Goal: Information Seeking & Learning: Learn about a topic

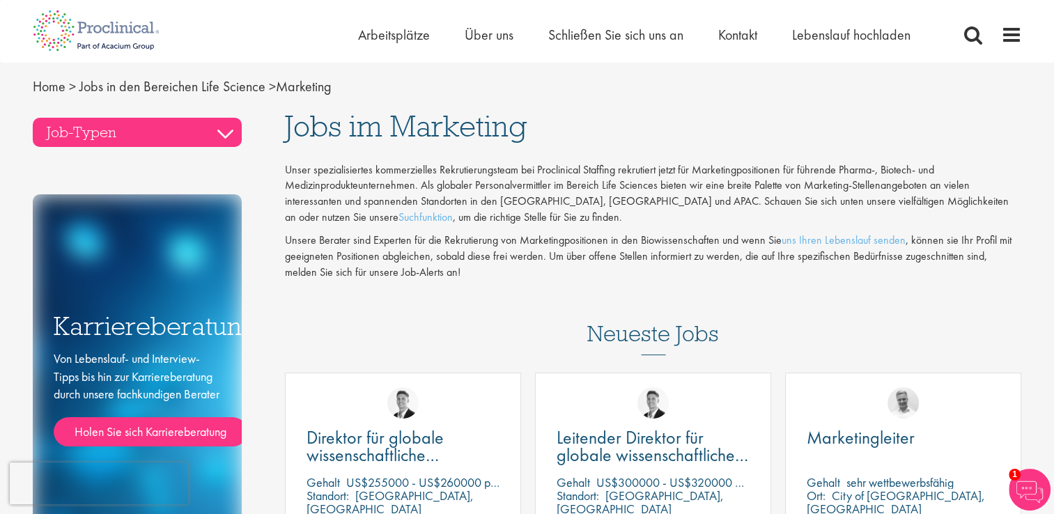
click at [226, 134] on h3 "Job-Typen" at bounding box center [137, 132] width 209 height 29
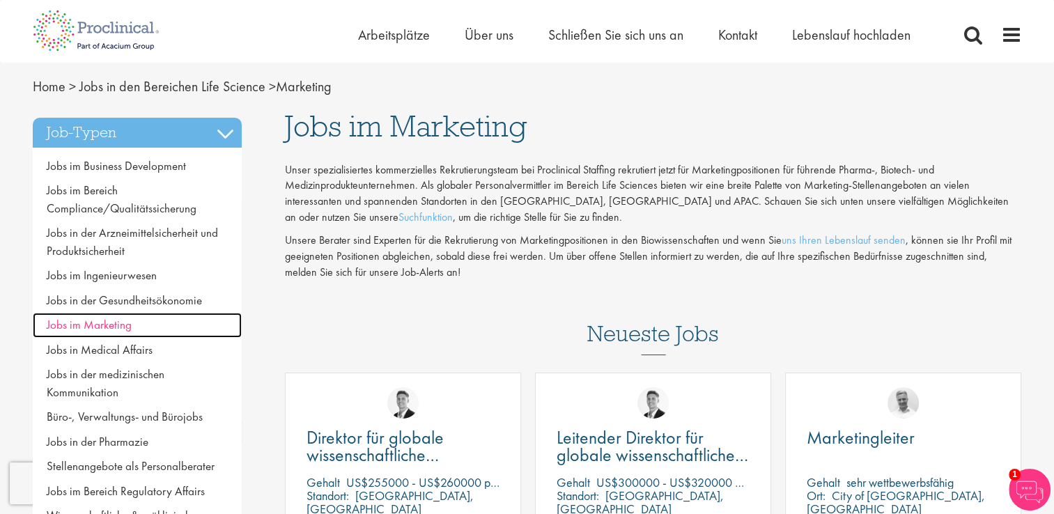
click at [127, 323] on span "Jobs im Marketing" at bounding box center [89, 324] width 85 height 15
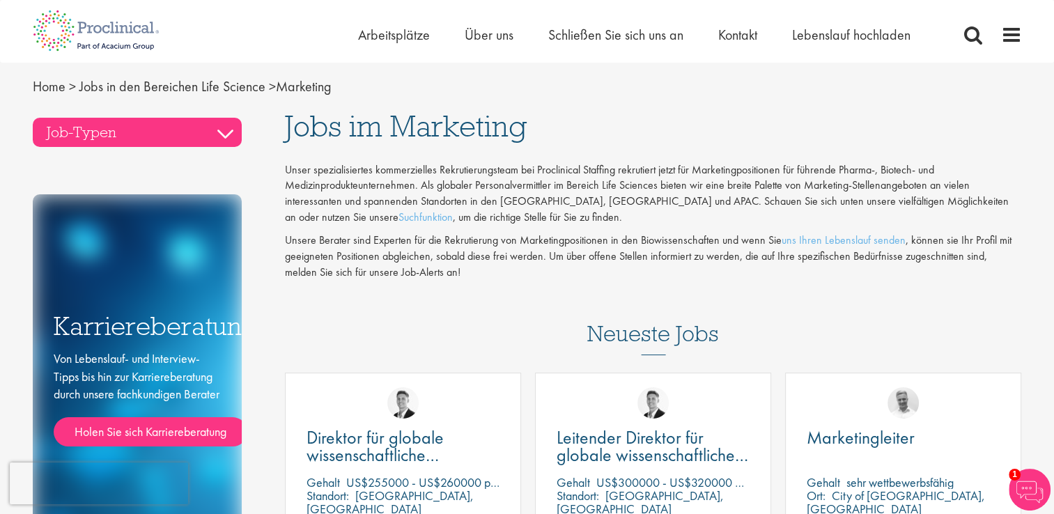
click at [224, 132] on h3 "Job-Typen" at bounding box center [137, 132] width 209 height 29
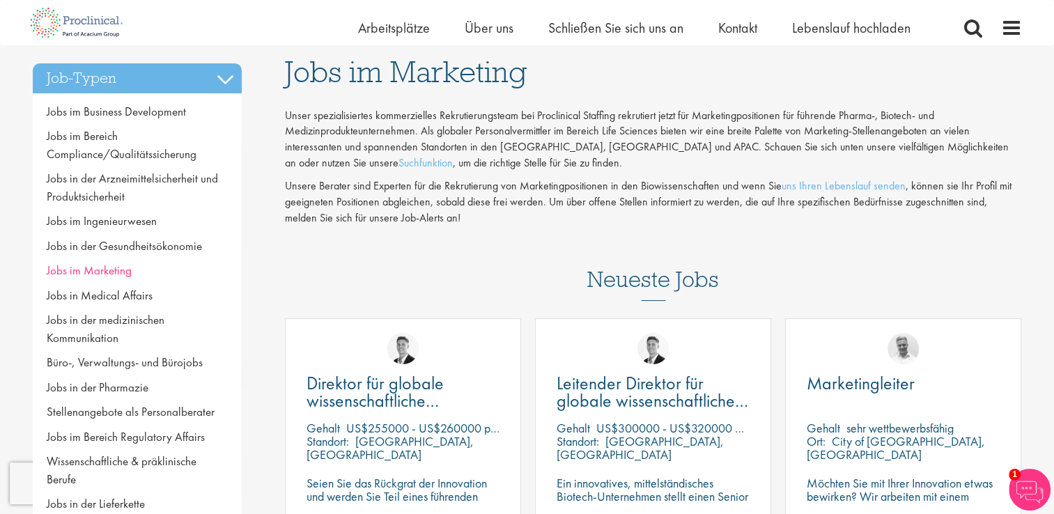
scroll to position [70, 0]
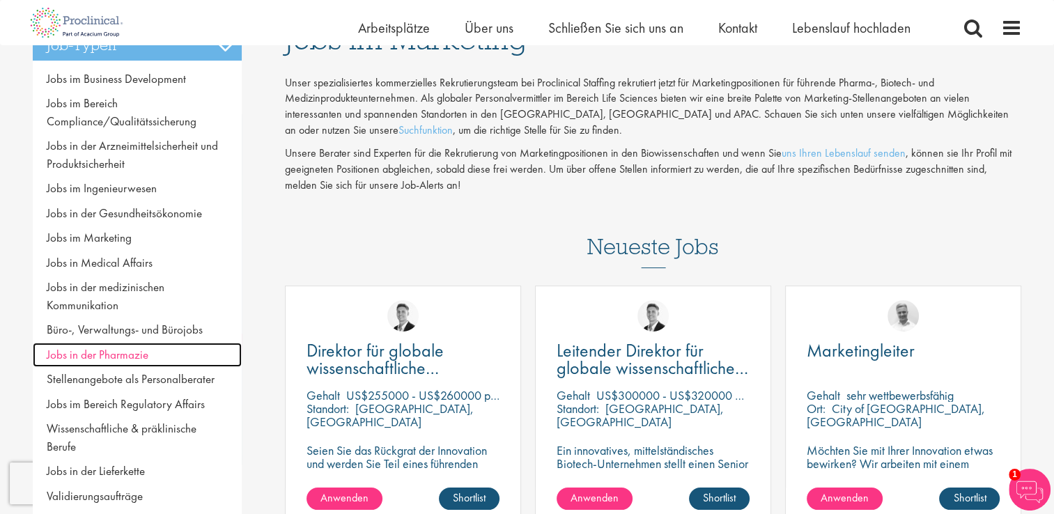
click at [118, 361] on span "Jobs in der Pharmazie" at bounding box center [98, 354] width 102 height 15
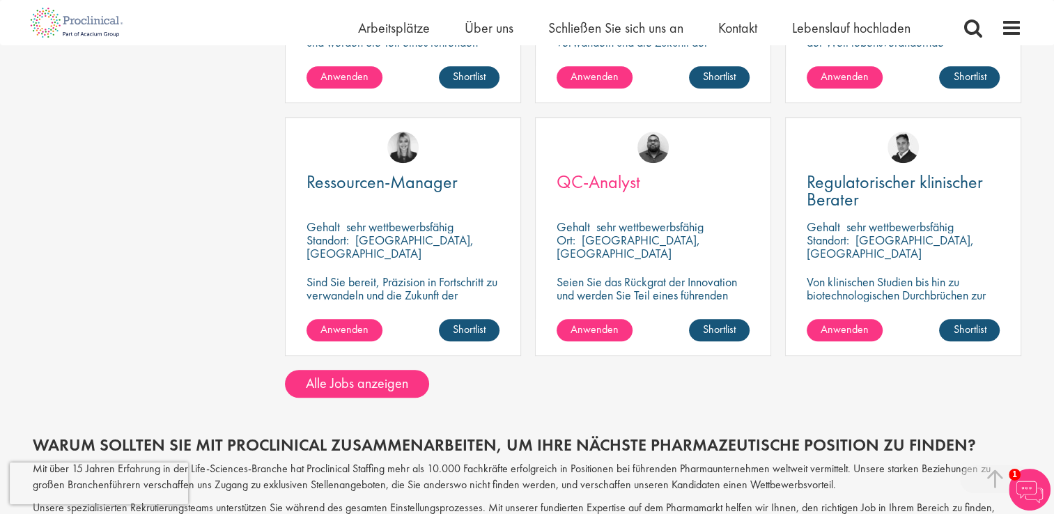
scroll to position [1045, 0]
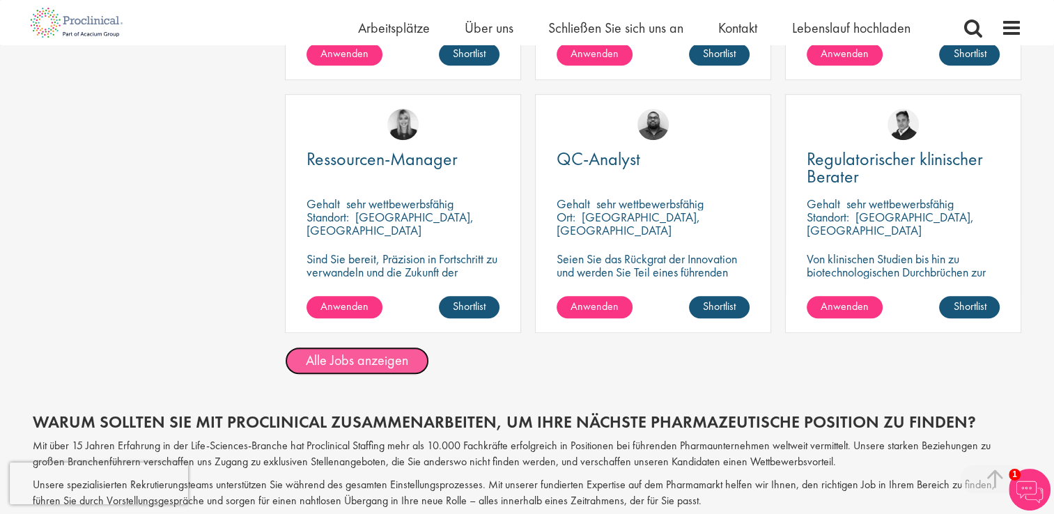
click at [385, 364] on link "Alle Jobs anzeigen" at bounding box center [357, 361] width 144 height 28
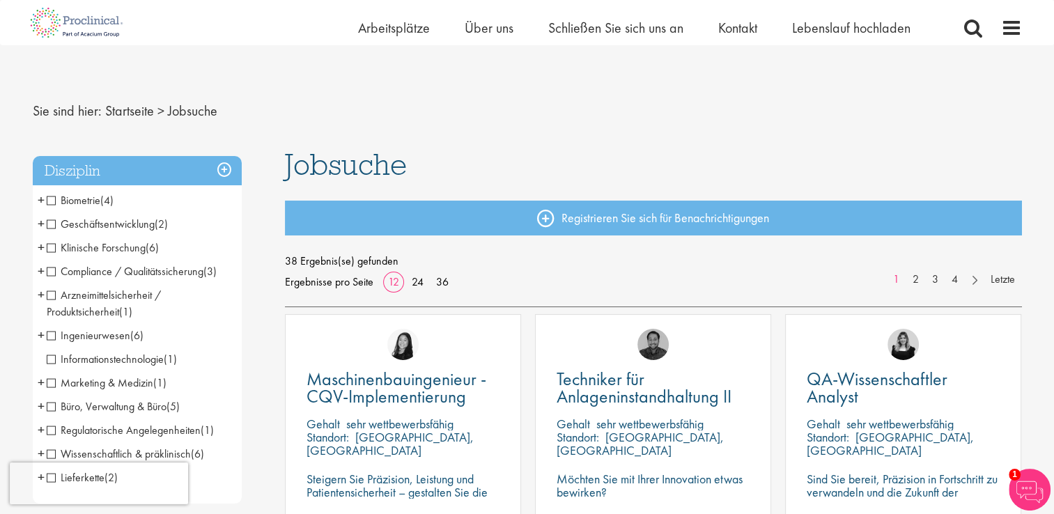
scroll to position [70, 0]
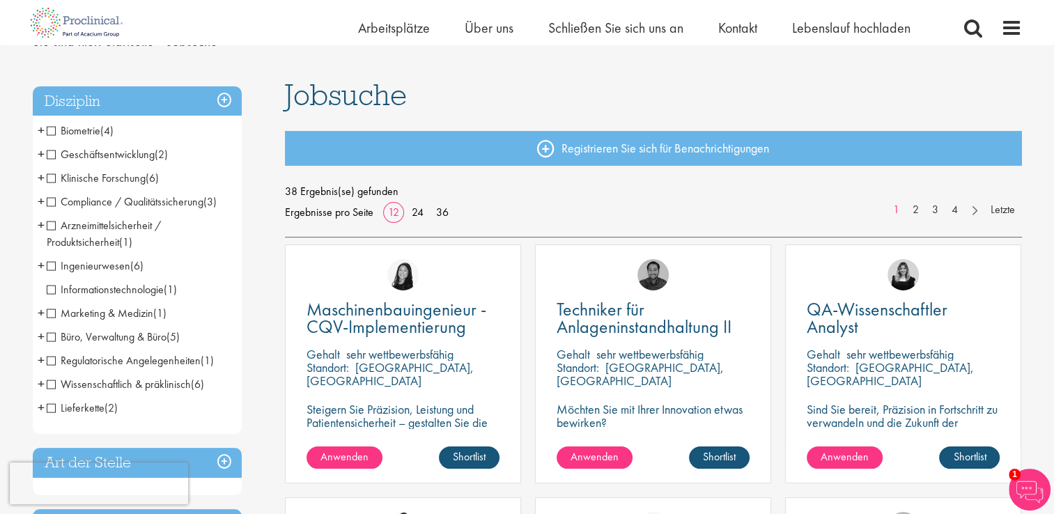
click at [49, 314] on span "Marketing & Medizin(" at bounding box center [102, 313] width 110 height 15
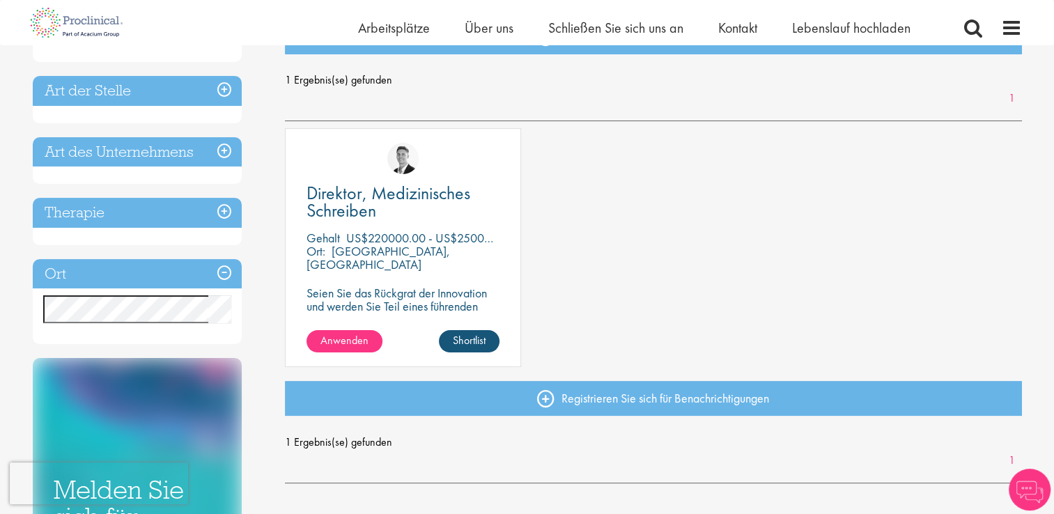
scroll to position [209, 0]
